Goal: Contribute content

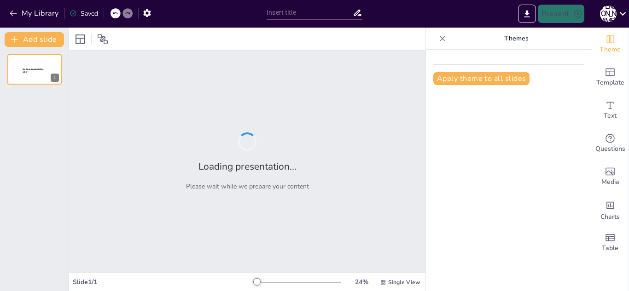
type input "MIS"
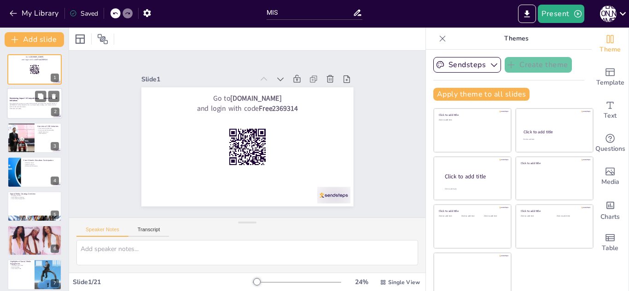
click at [33, 110] on div at bounding box center [34, 103] width 55 height 31
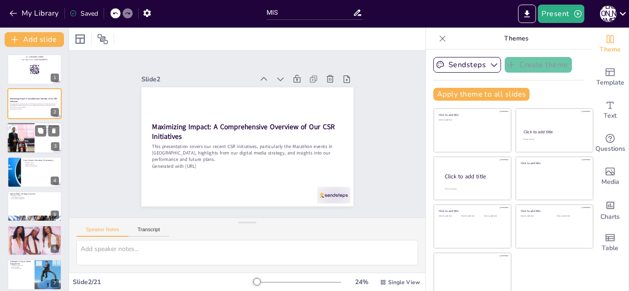
checkbox input "true"
click at [28, 140] on div at bounding box center [21, 137] width 50 height 31
type textarea "Community engagement is vital as it helps us connect with the local population,…"
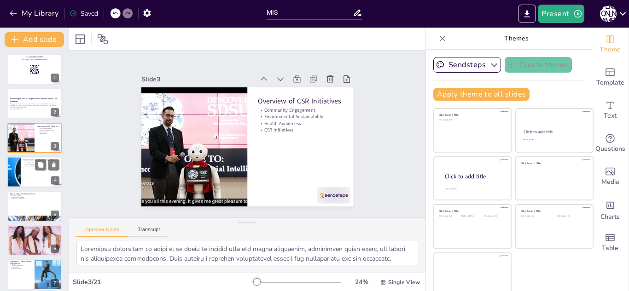
checkbox input "true"
click at [29, 181] on div at bounding box center [34, 172] width 55 height 31
type textarea "The Marathon events on [DATE] and [DATE] were strategically chosen to maximize …"
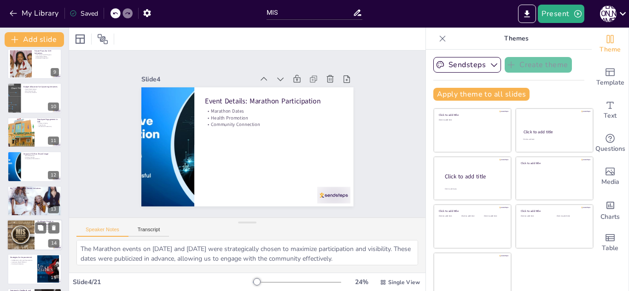
scroll to position [486, 0]
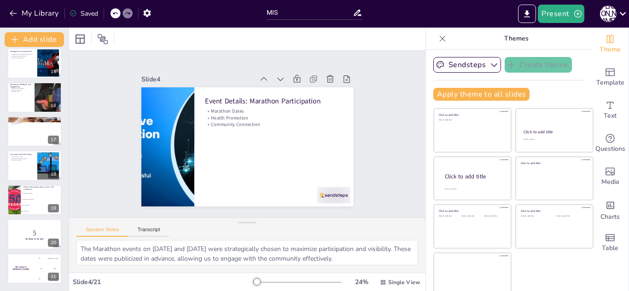
click at [438, 37] on icon at bounding box center [442, 38] width 9 height 9
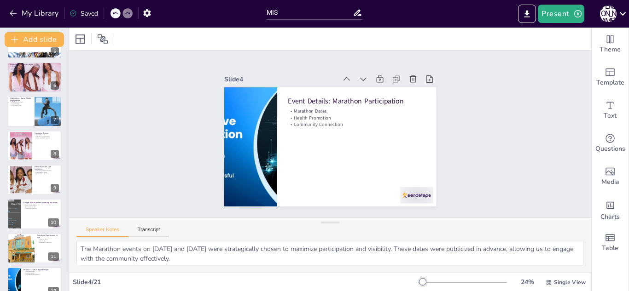
scroll to position [52, 0]
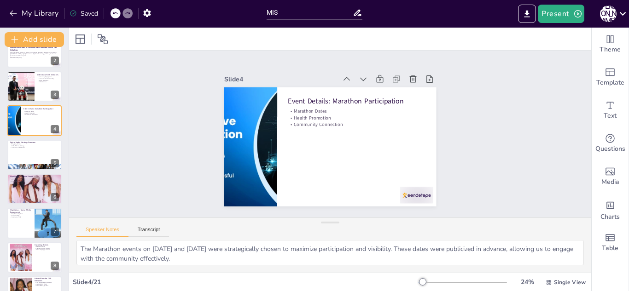
checkbox input "true"
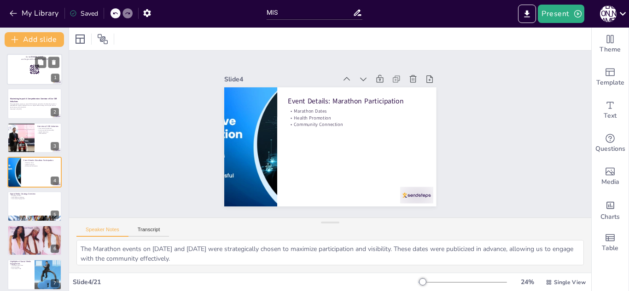
click at [32, 79] on div at bounding box center [34, 69] width 55 height 31
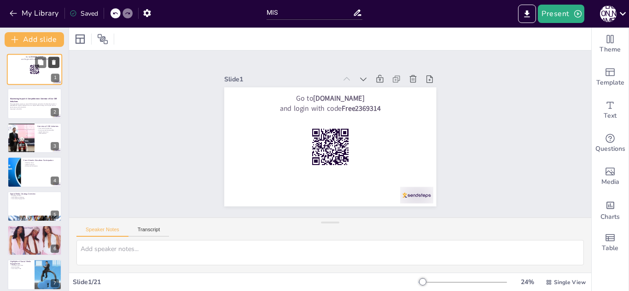
checkbox input "true"
click at [55, 64] on icon at bounding box center [54, 62] width 4 height 5
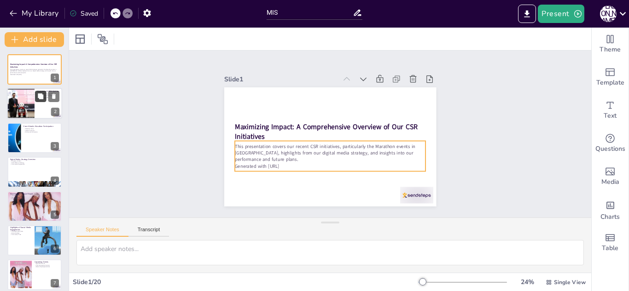
checkbox input "true"
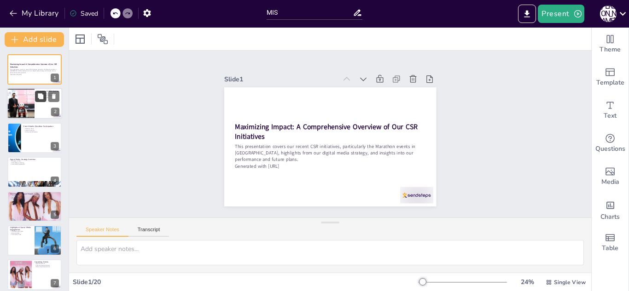
click at [36, 99] on button at bounding box center [40, 96] width 11 height 11
type textarea "Community engagement is vital as it helps us connect with the local population,…"
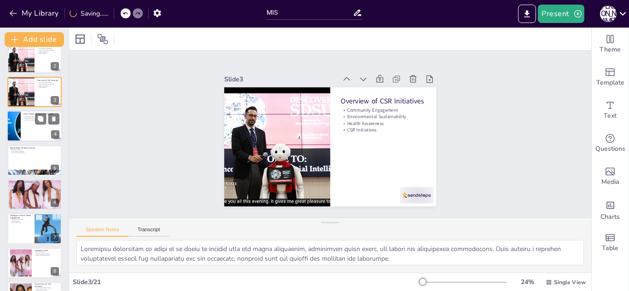
checkbox input "true"
click at [32, 121] on p "Community Connection" at bounding box center [41, 121] width 36 height 2
type textarea "The Marathon events on [DATE] and [DATE] were strategically chosen to maximize …"
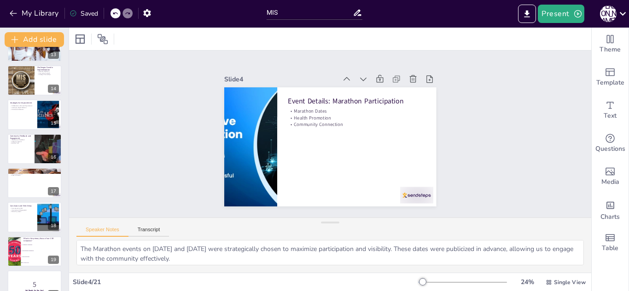
scroll to position [486, 0]
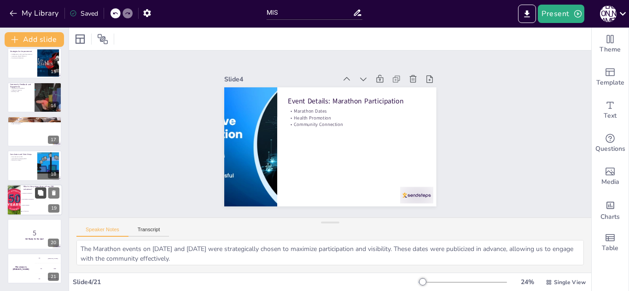
checkbox input "true"
click at [37, 194] on icon at bounding box center [40, 193] width 6 height 6
type textarea "The correct answer is "All of the above." Our CSR initiatives encompass communi…"
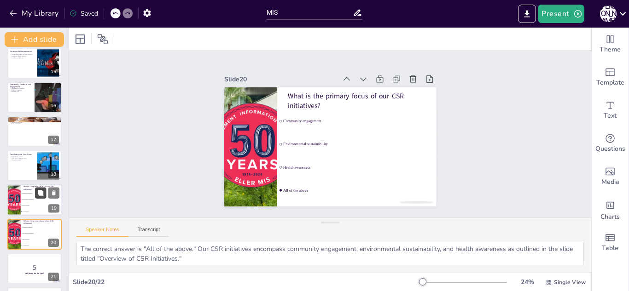
scroll to position [520, 0]
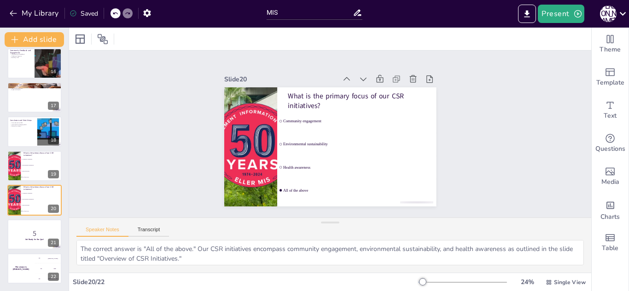
checkbox input "true"
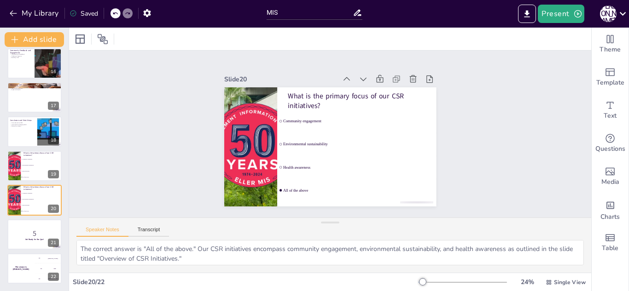
checkbox input "true"
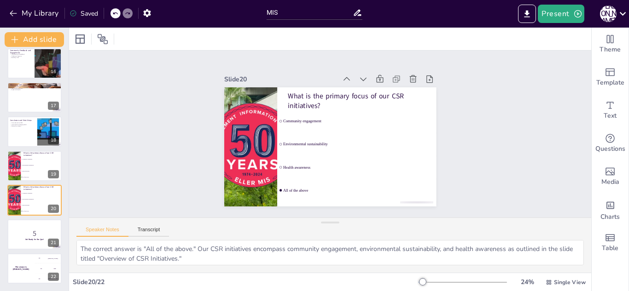
checkbox input "true"
